Goal: Find specific page/section: Find specific page/section

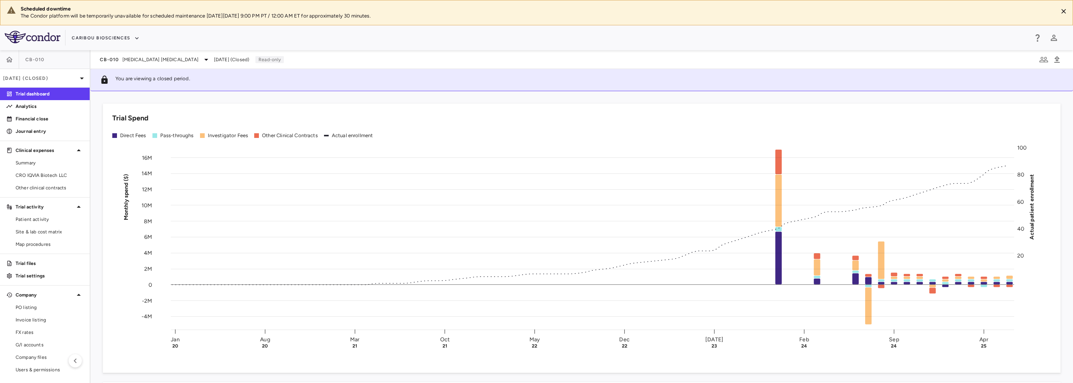
click at [174, 57] on span "B Cell Non-Hodgkin's Lymphoma" at bounding box center [160, 59] width 76 height 7
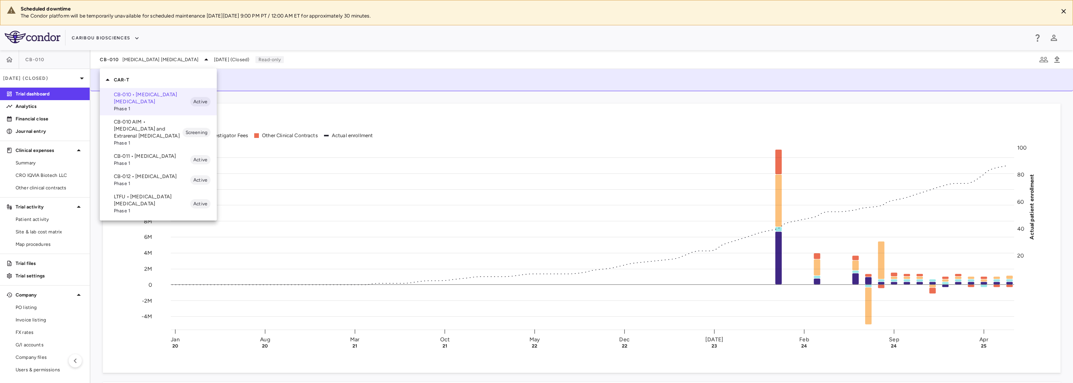
click at [136, 154] on p "CB-011 • Multiple Myeloma" at bounding box center [152, 156] width 76 height 7
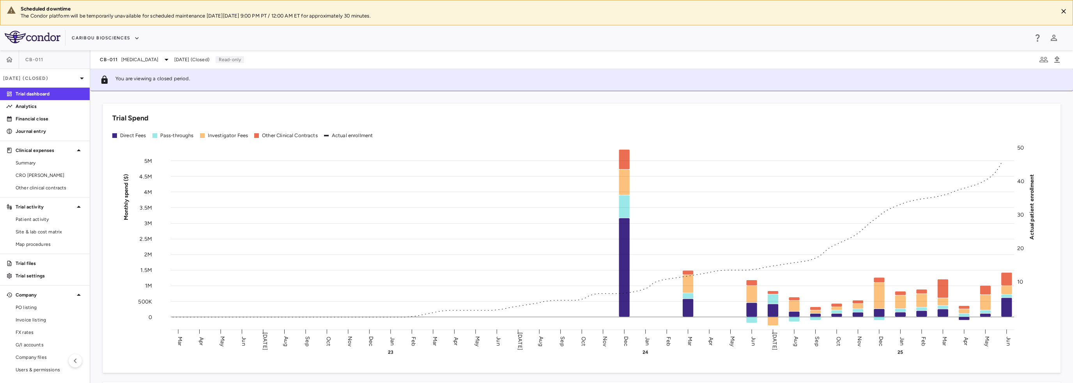
click at [49, 161] on span "Summary" at bounding box center [50, 162] width 68 height 7
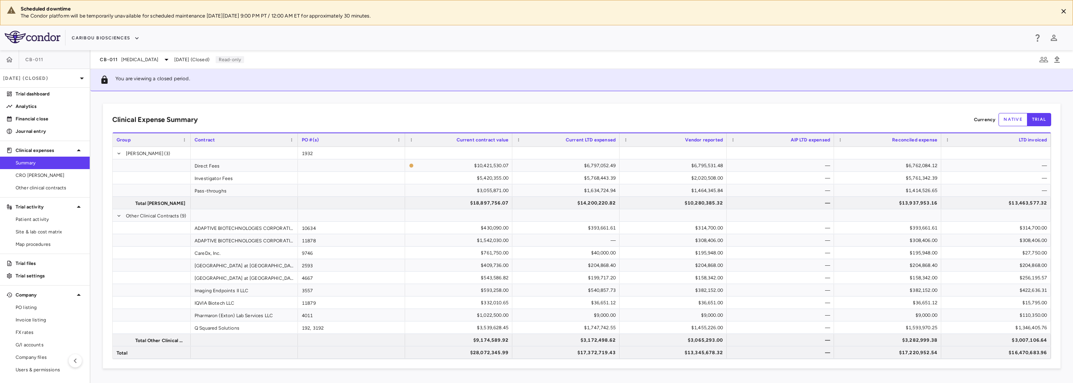
click at [45, 173] on span "CRO Kapadi" at bounding box center [50, 175] width 68 height 7
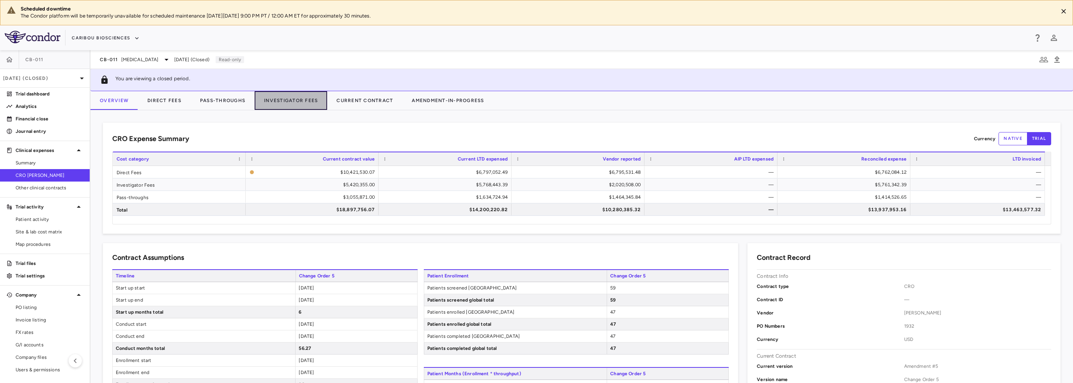
click at [287, 103] on button "Investigator Fees" at bounding box center [290, 100] width 72 height 19
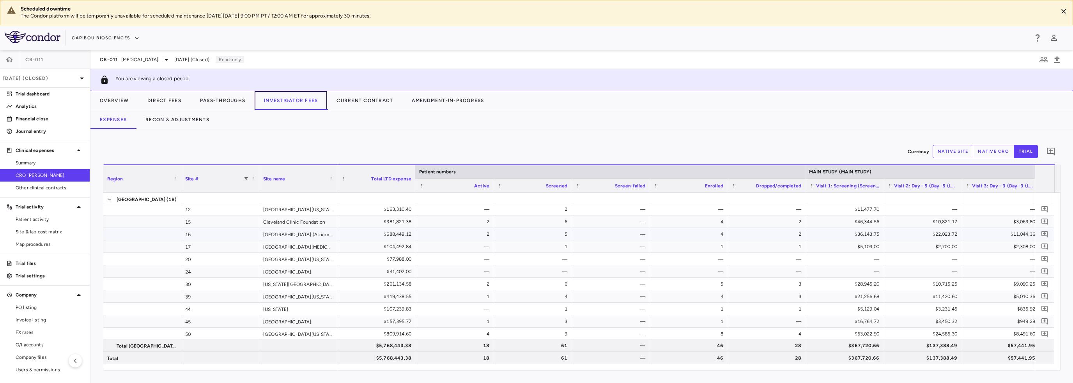
scroll to position [51, 0]
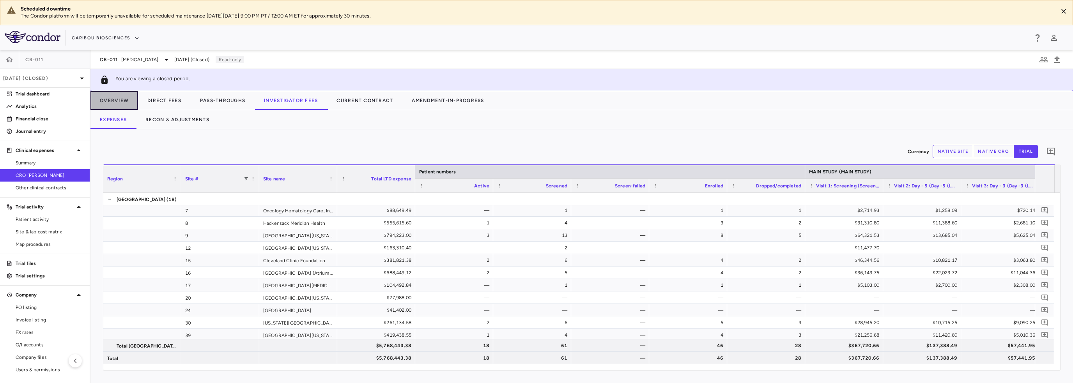
click at [117, 102] on button "Overview" at bounding box center [114, 100] width 48 height 19
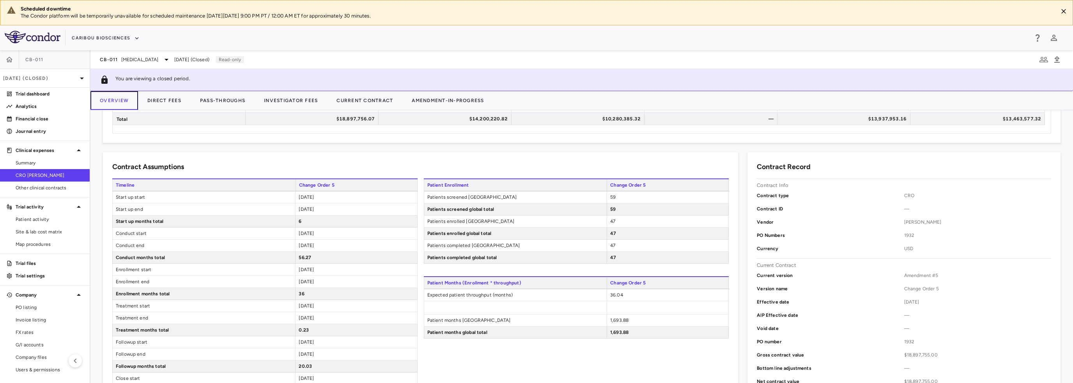
scroll to position [90, 0]
click at [175, 98] on button "Direct Fees" at bounding box center [164, 100] width 53 height 19
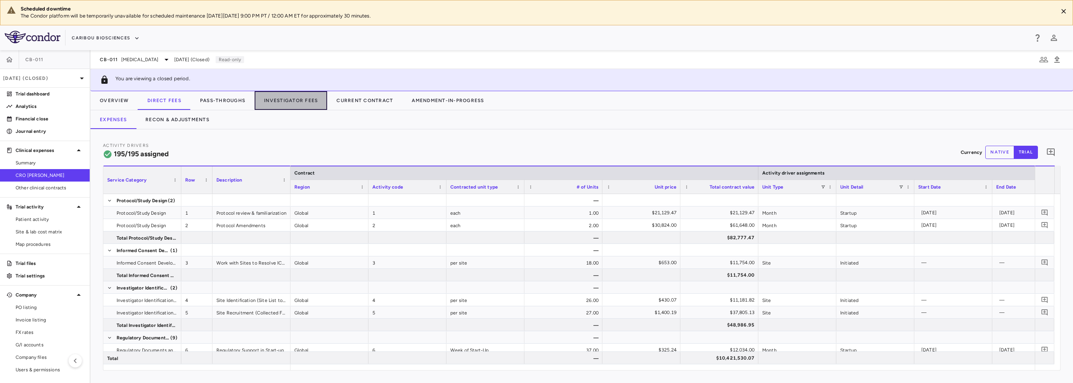
click at [280, 102] on button "Investigator Fees" at bounding box center [290, 100] width 72 height 19
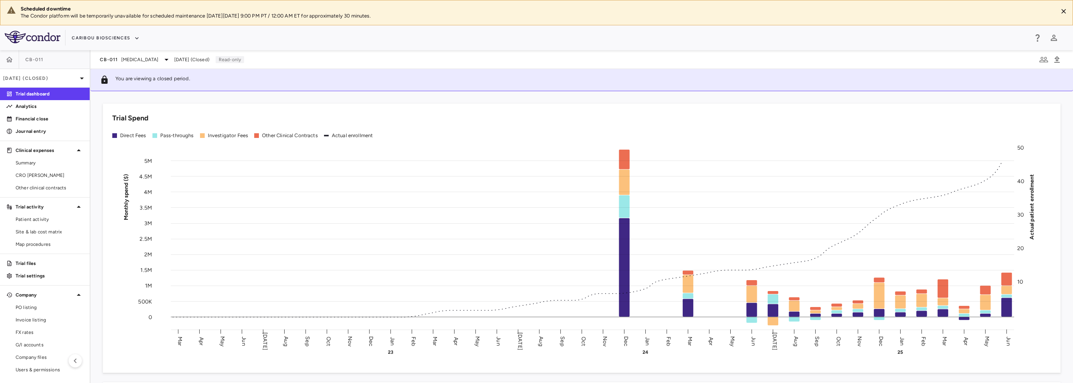
click at [50, 177] on span "CRO Kapadi" at bounding box center [50, 175] width 68 height 7
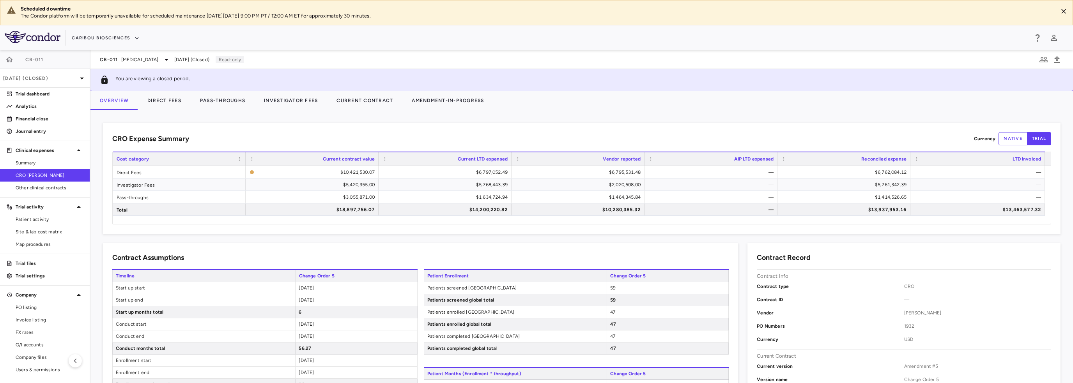
click at [72, 79] on p "Jun 2025 (Closed)" at bounding box center [40, 78] width 74 height 7
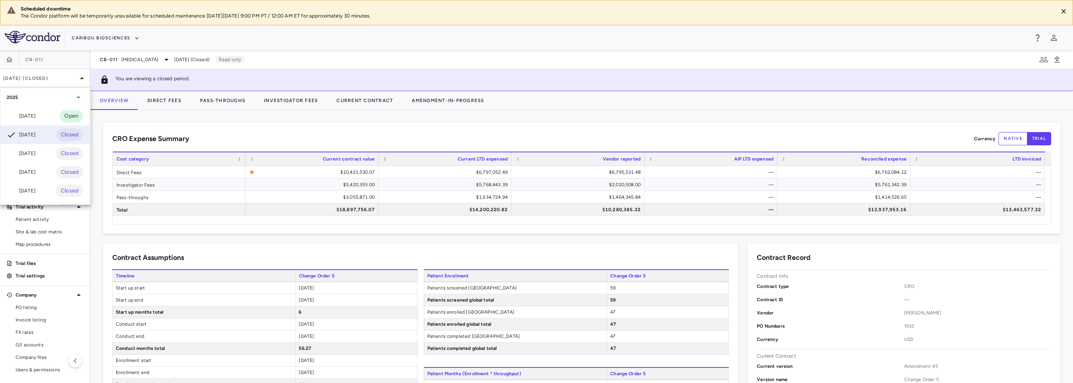
click at [42, 115] on div "Jul 2025 Open" at bounding box center [44, 116] width 89 height 19
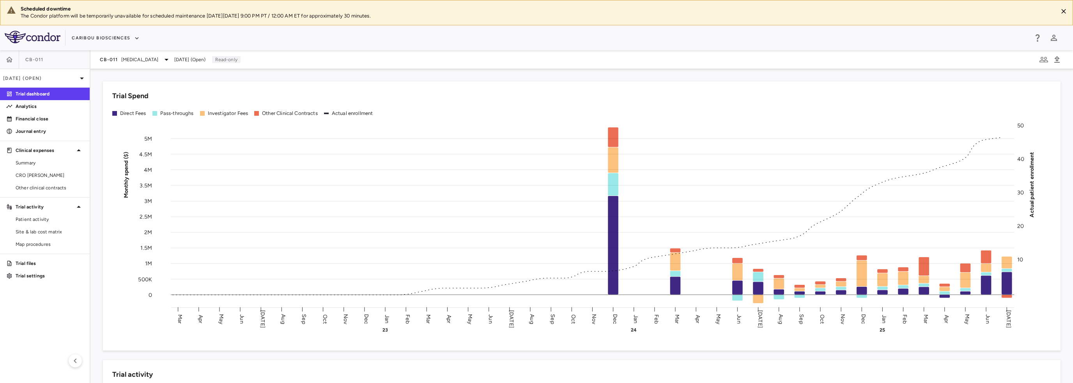
click at [46, 188] on span "Other clinical contracts" at bounding box center [50, 187] width 68 height 7
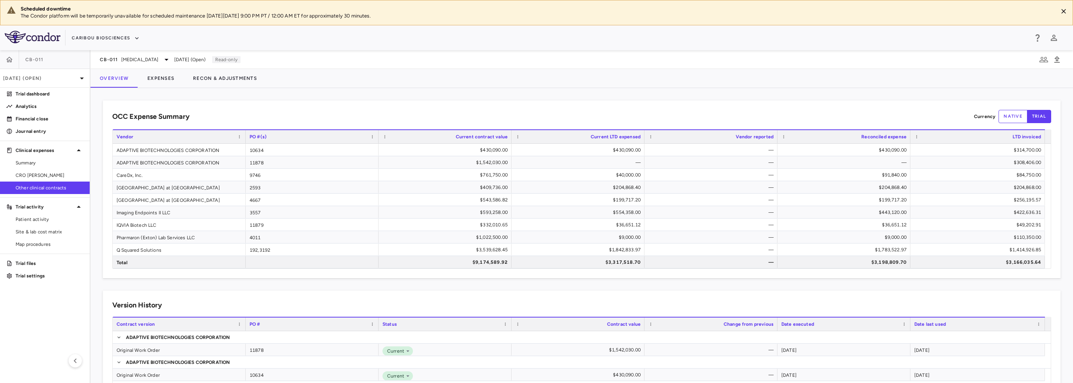
click at [37, 171] on link "CRO Kapadi" at bounding box center [45, 176] width 90 height 12
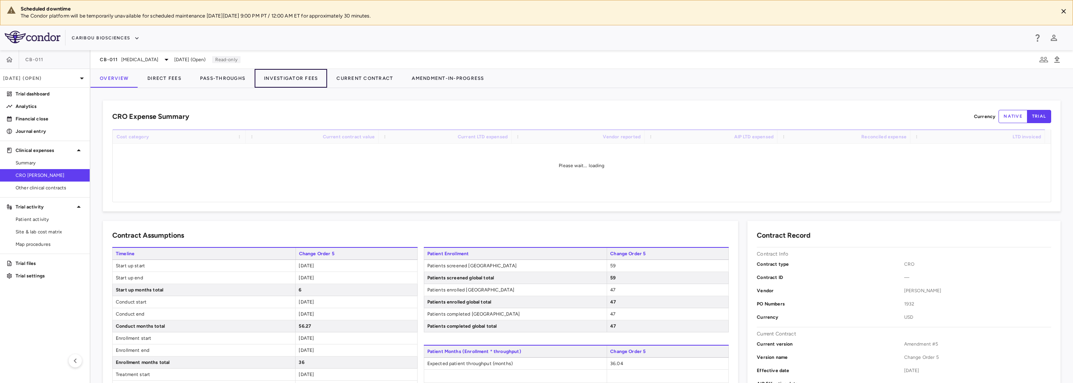
click at [285, 77] on button "Investigator Fees" at bounding box center [290, 78] width 72 height 19
